Goal: Check status: Check status

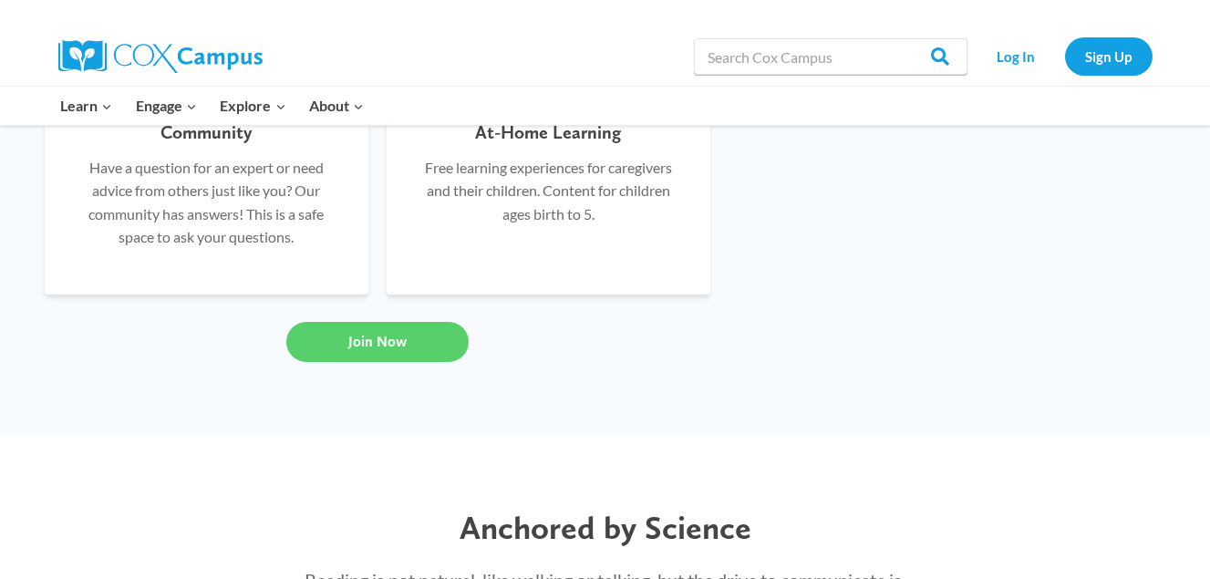
scroll to position [1575, 0]
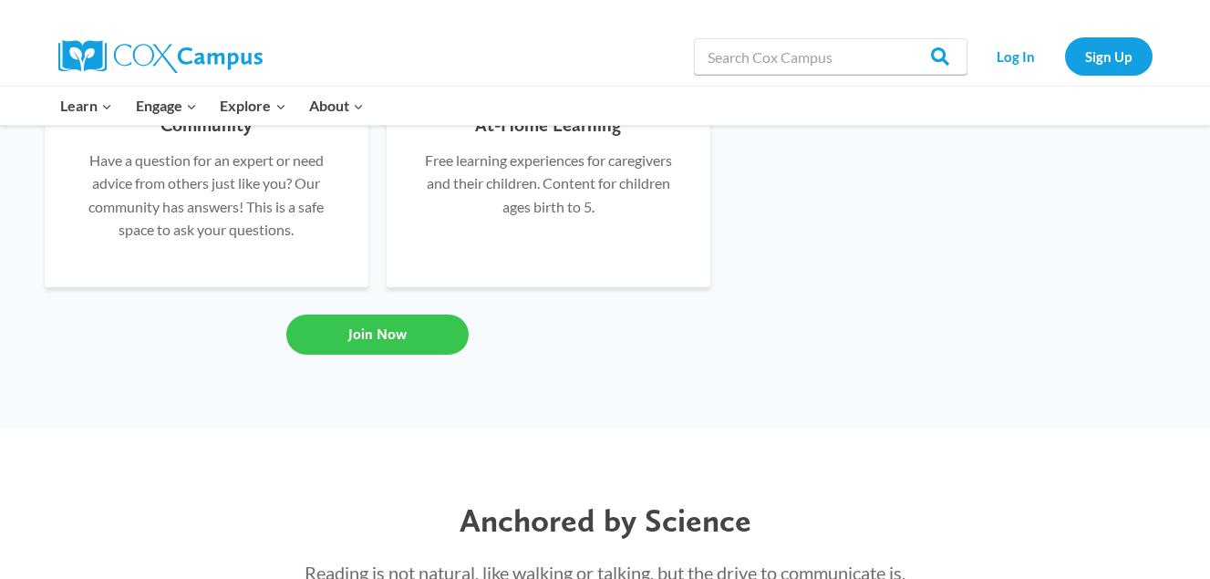
click at [380, 341] on span "Join Now" at bounding box center [377, 334] width 58 height 17
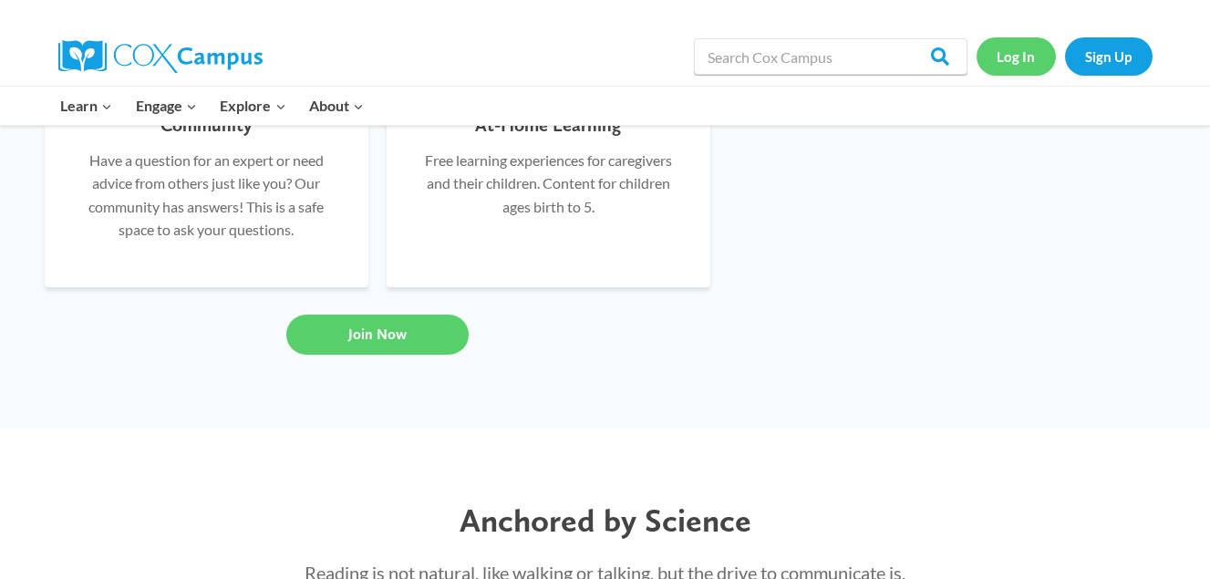
click at [1029, 57] on link "Log In" at bounding box center [1016, 55] width 79 height 37
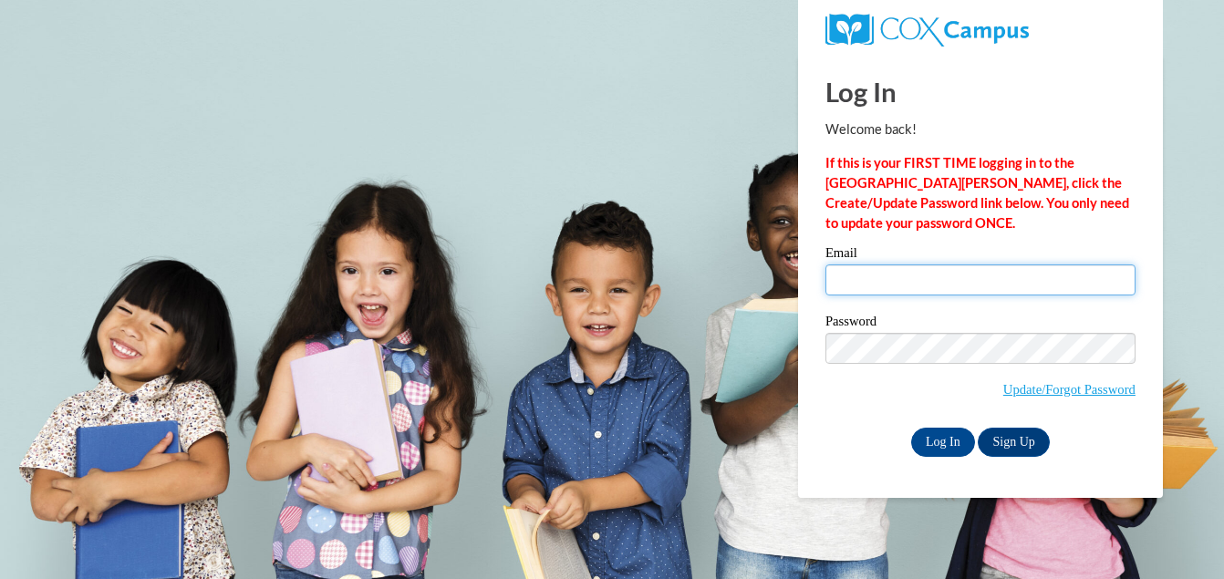
click at [838, 271] on input "Email" at bounding box center [980, 279] width 310 height 31
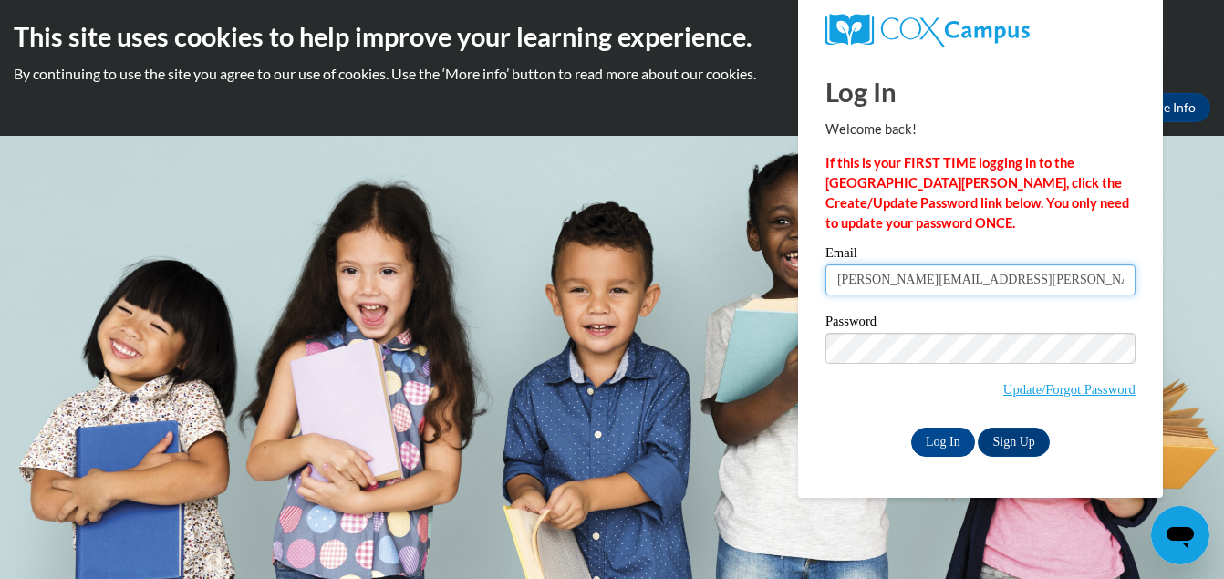
type input "gehan.yassa@mnps.org"
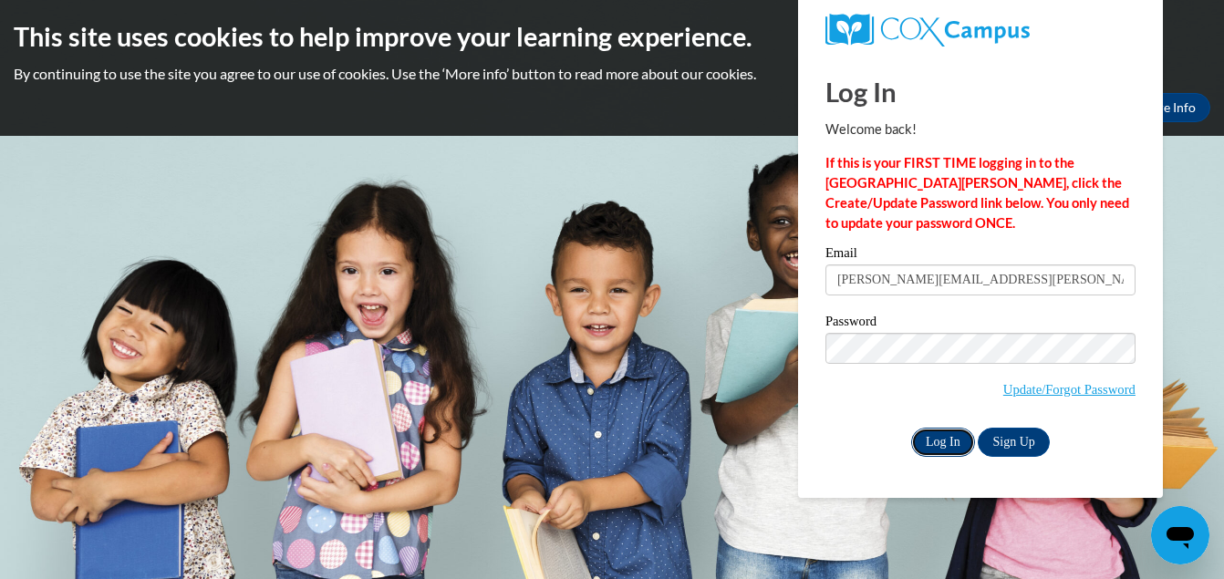
click at [946, 441] on input "Log In" at bounding box center [943, 442] width 64 height 29
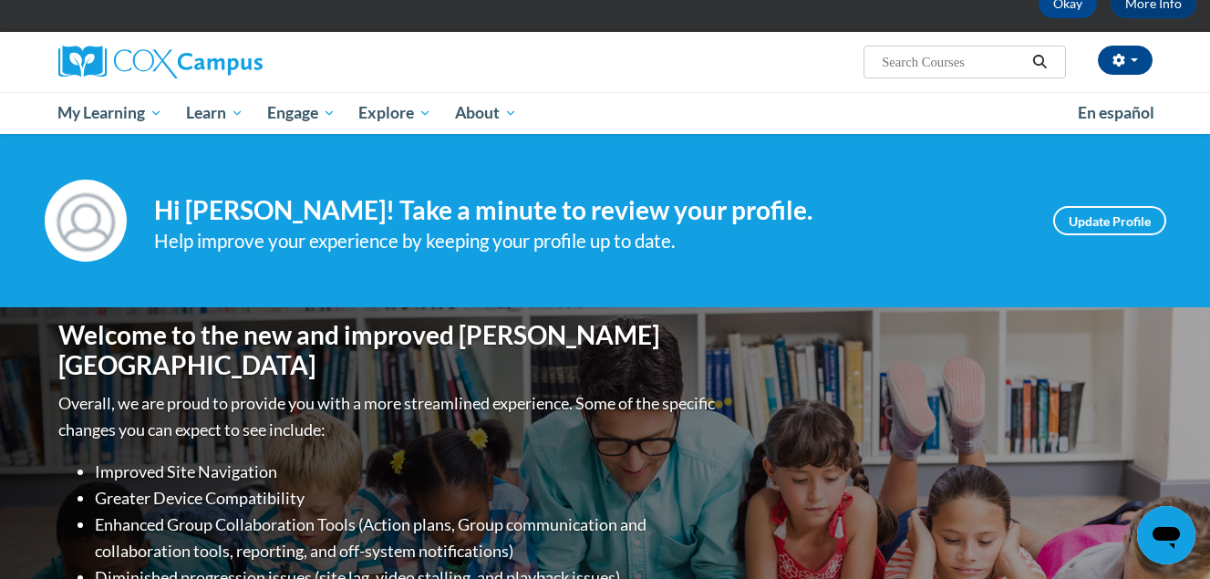
scroll to position [103, 0]
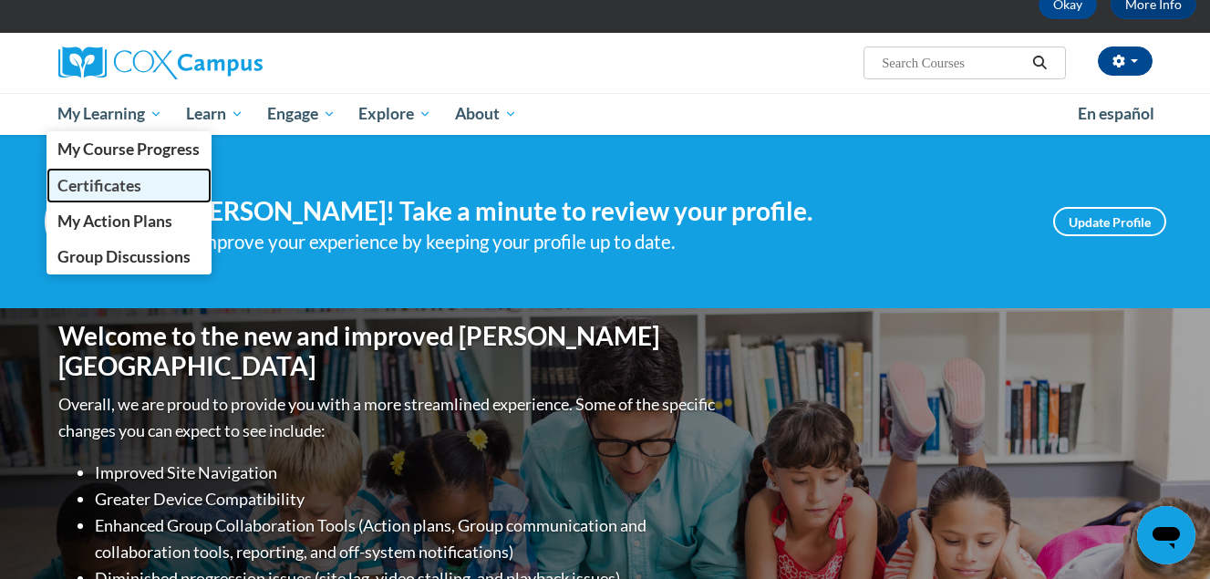
click at [104, 182] on span "Certificates" at bounding box center [99, 185] width 84 height 19
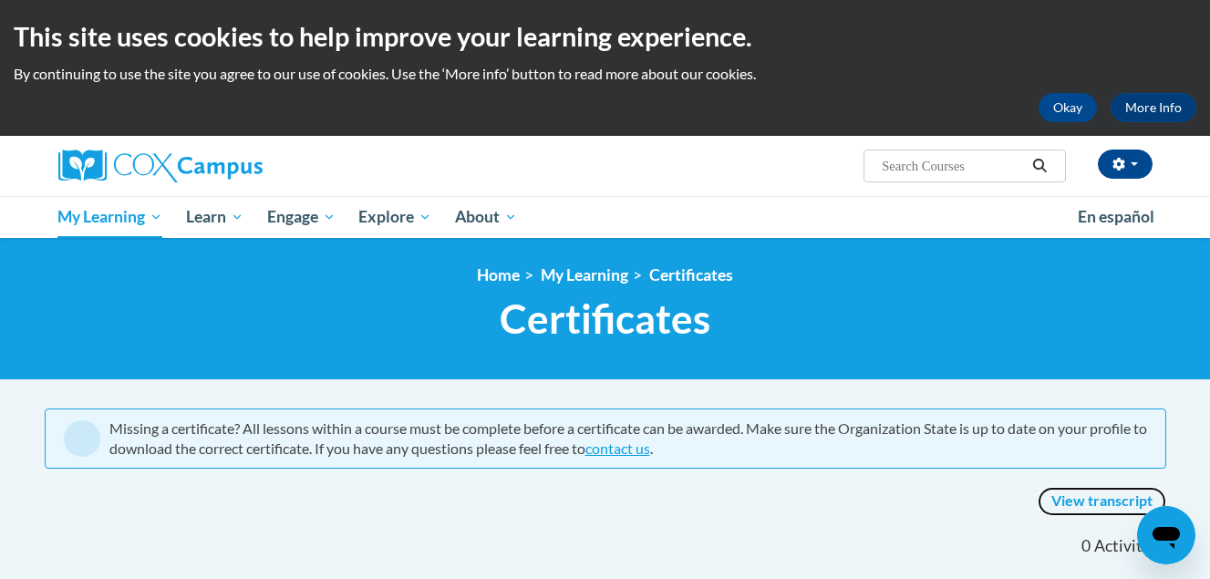
click at [1094, 501] on link "View transcript" at bounding box center [1102, 501] width 129 height 29
